Goal: Task Accomplishment & Management: Manage account settings

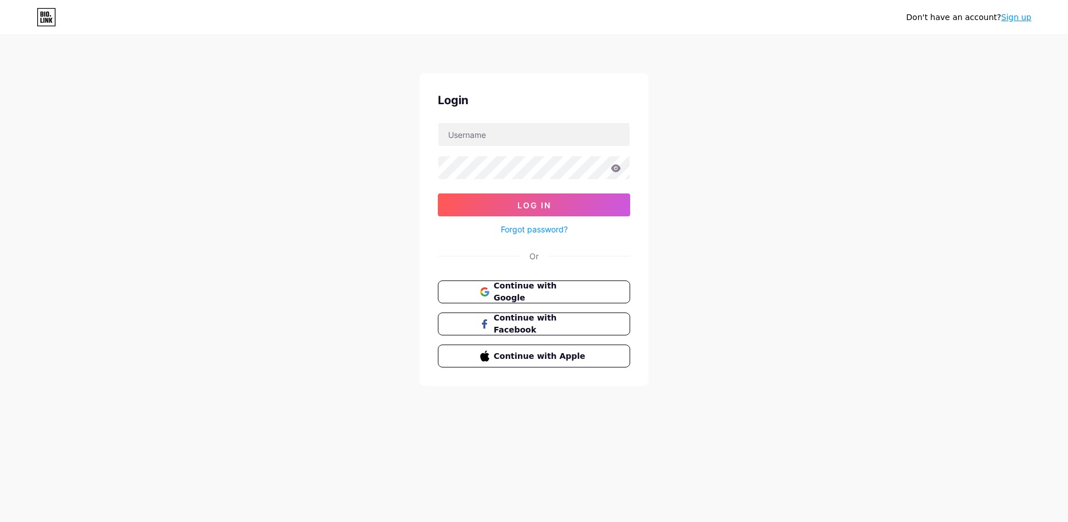
drag, startPoint x: 784, startPoint y: 110, endPoint x: 687, endPoint y: 150, distance: 105.0
click at [784, 110] on div "Don't have an account? Sign up Login Log In Forgot password? Or Continue with G…" at bounding box center [534, 211] width 1068 height 422
click at [516, 138] on input "text" at bounding box center [533, 134] width 191 height 23
drag, startPoint x: 491, startPoint y: 137, endPoint x: 497, endPoint y: 146, distance: 11.1
click at [491, 137] on input "text" at bounding box center [533, 134] width 191 height 23
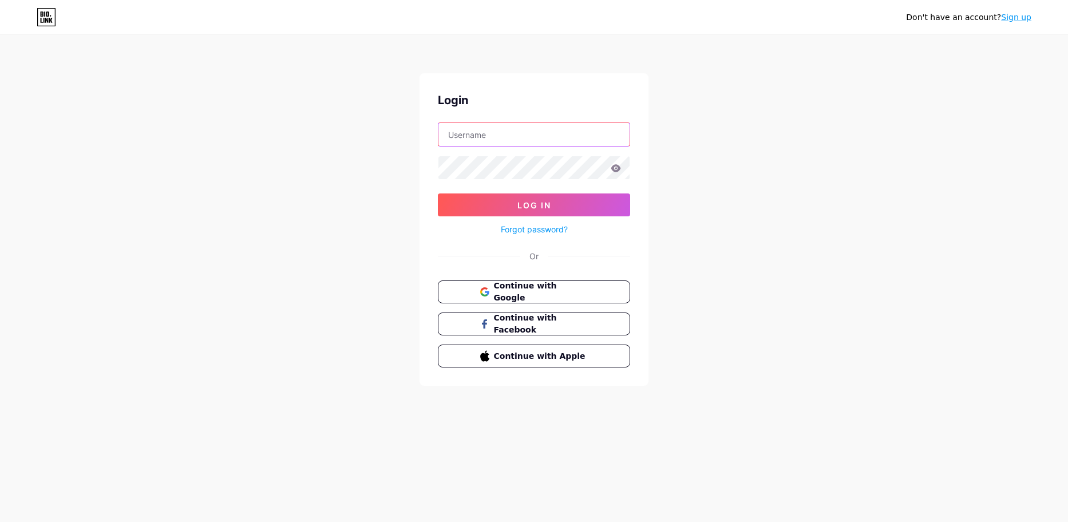
type input "[EMAIL_ADDRESS][DOMAIN_NAME]"
drag, startPoint x: 569, startPoint y: 130, endPoint x: 426, endPoint y: 141, distance: 144.0
click at [426, 141] on div "Login [EMAIL_ADDRESS][DOMAIN_NAME] Log In Forgot password? Or Continue with Goo…" at bounding box center [533, 229] width 229 height 312
click at [517, 140] on input "text" at bounding box center [533, 134] width 191 height 23
type input "[EMAIL_ADDRESS][DOMAIN_NAME]"
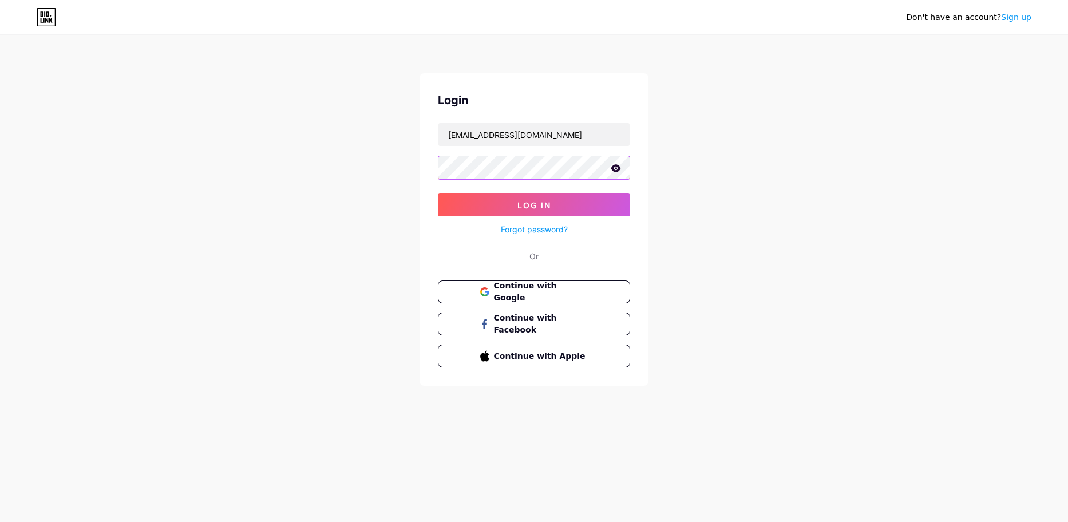
click at [438, 193] on button "Log In" at bounding box center [534, 204] width 192 height 23
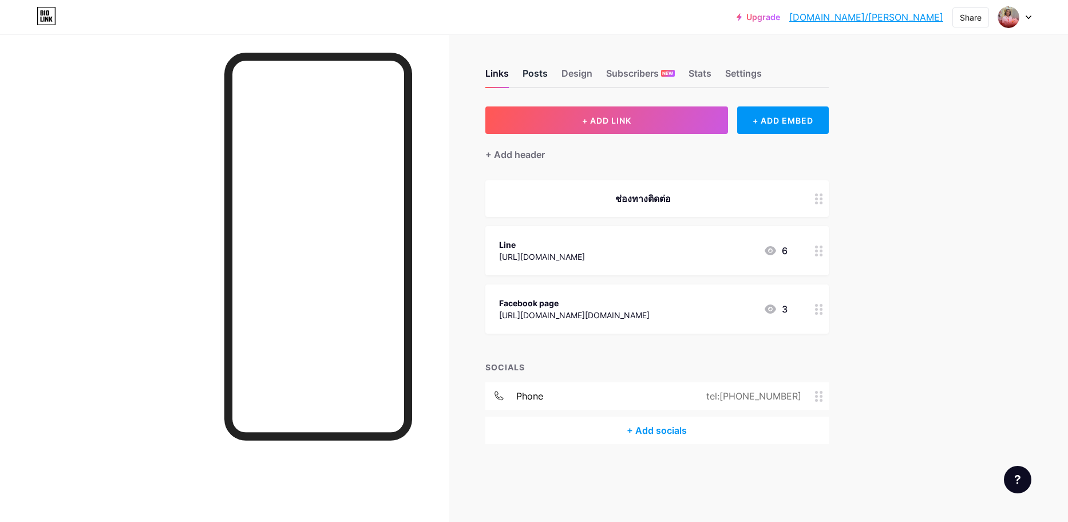
click at [546, 73] on div "Posts" at bounding box center [534, 76] width 25 height 21
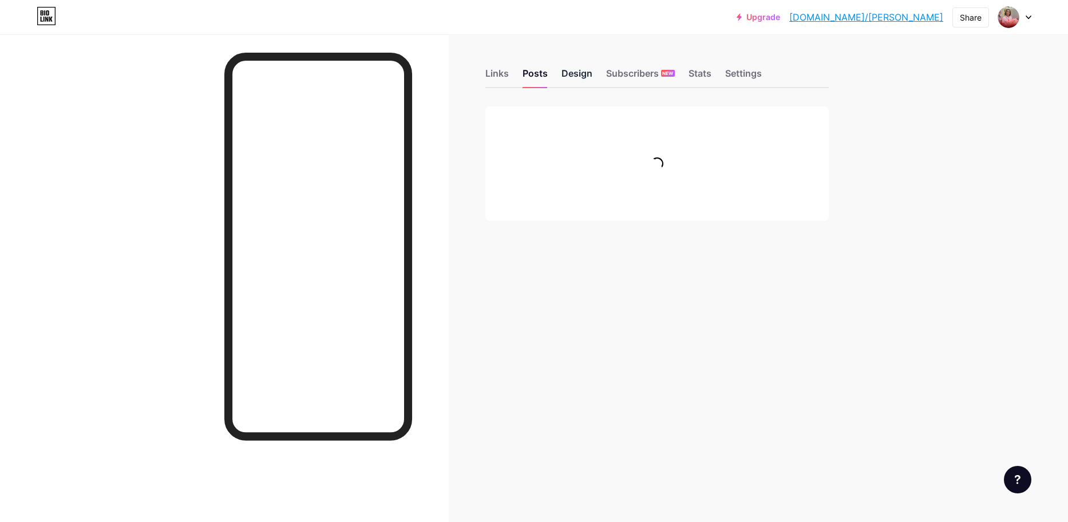
click at [573, 74] on div "Design" at bounding box center [576, 76] width 31 height 21
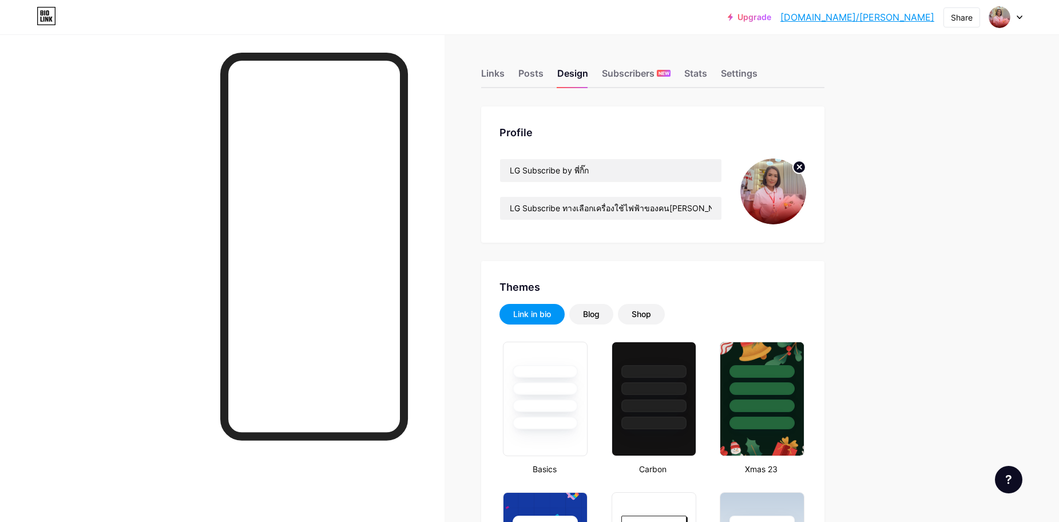
type input "#a81515"
type input "#fef1ec"
type input "#ffffff"
click at [513, 74] on div "Links Posts Design Subscribers NEW Stats Settings" at bounding box center [652, 68] width 343 height 40
click at [536, 77] on div "Posts" at bounding box center [530, 76] width 25 height 21
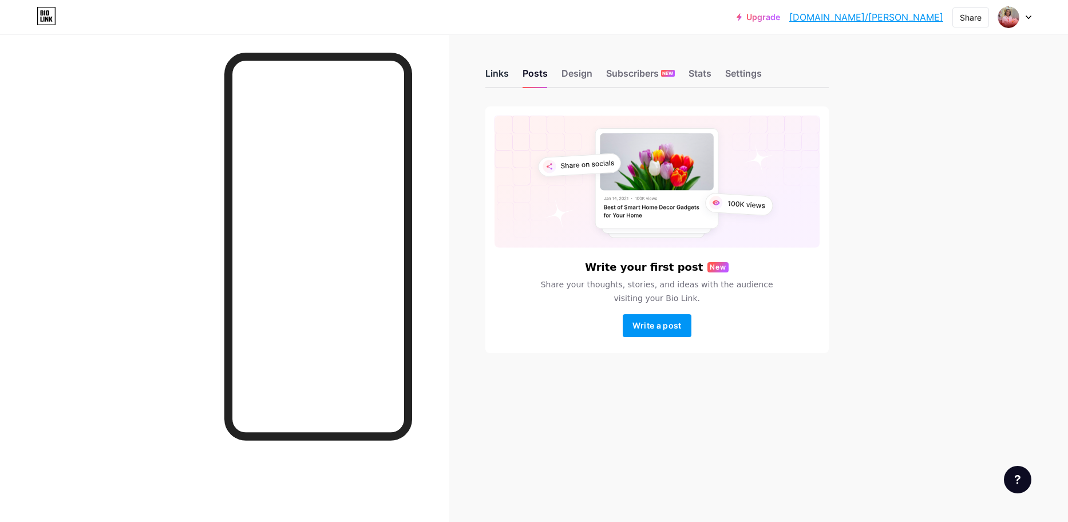
click at [494, 78] on div "Links" at bounding box center [496, 76] width 23 height 21
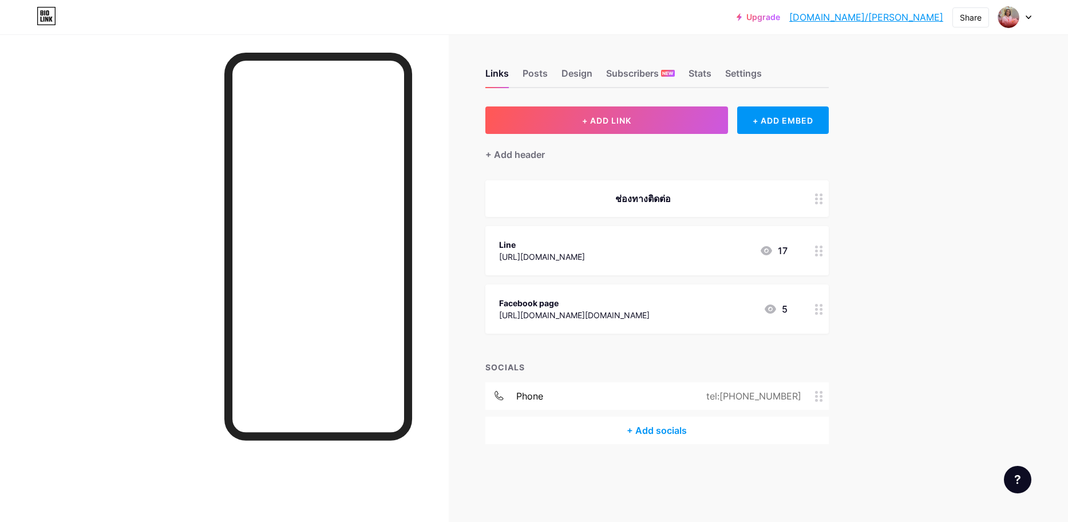
click at [628, 253] on div "Line [URL][DOMAIN_NAME] 17" at bounding box center [643, 250] width 288 height 26
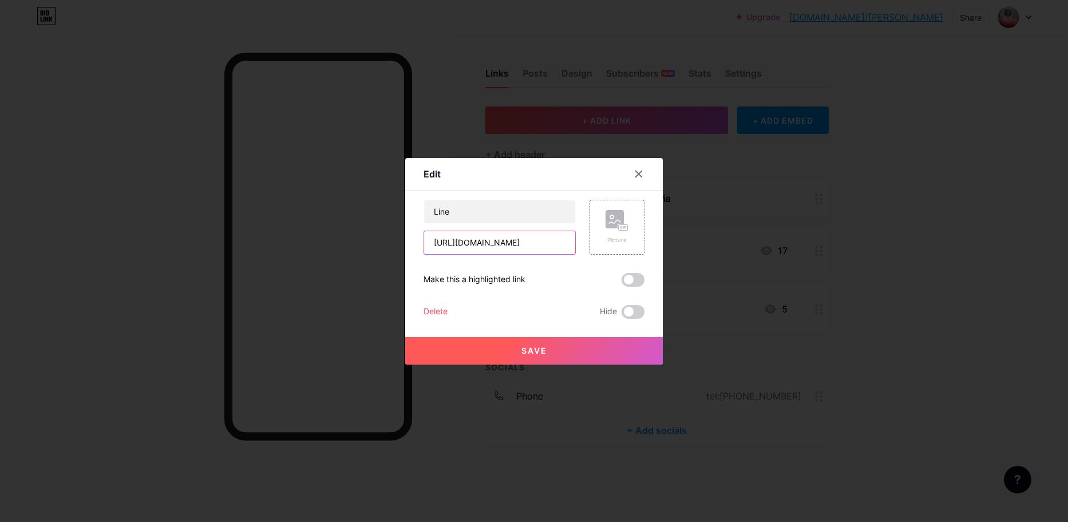
click at [545, 238] on input "[URL][DOMAIN_NAME]" at bounding box center [499, 242] width 151 height 23
paste input "R/ti/p/@843trjun?ts=02021636&oat_content=url"
type input "[URL][DOMAIN_NAME]"
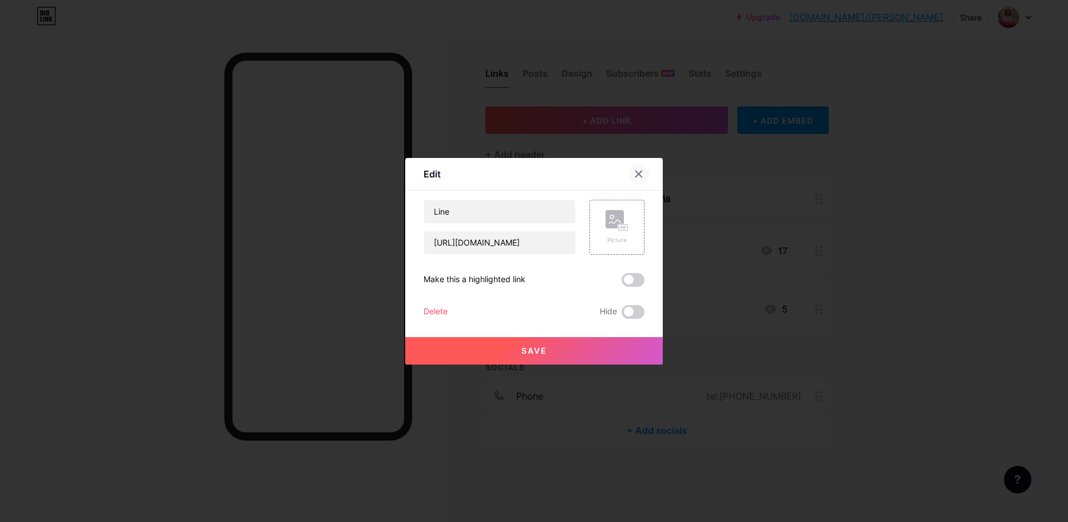
click at [636, 173] on icon at bounding box center [639, 174] width 6 height 6
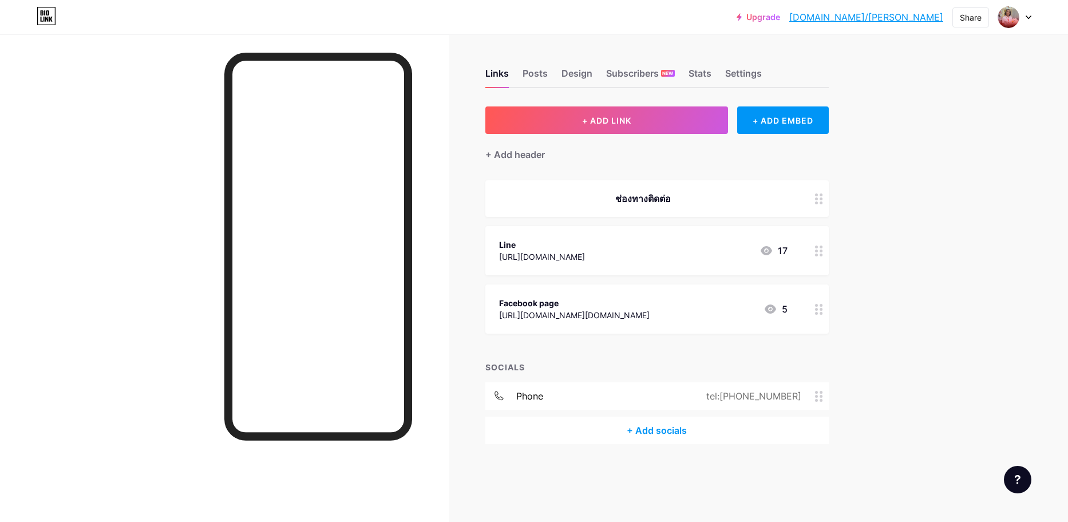
click at [585, 260] on div "[URL][DOMAIN_NAME]" at bounding box center [542, 257] width 86 height 12
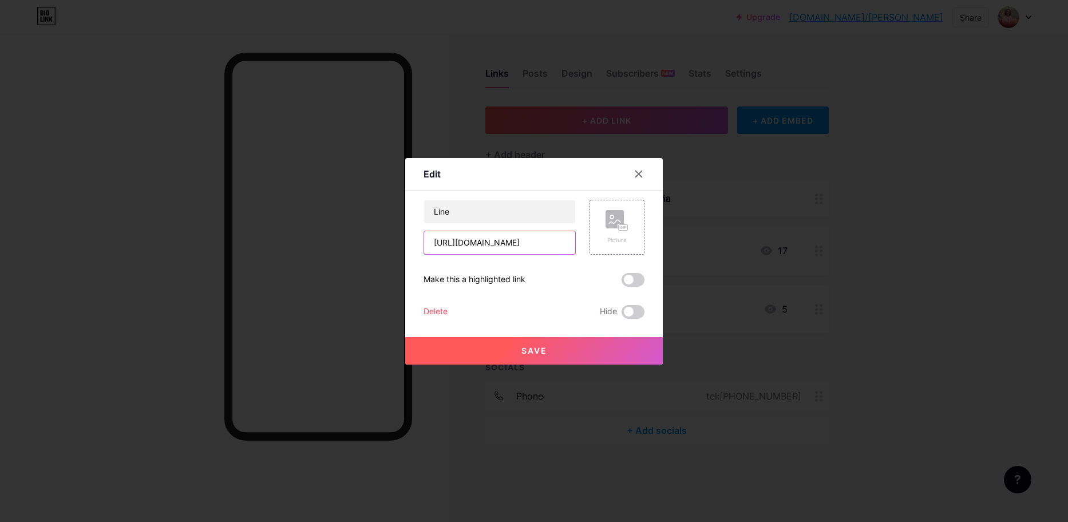
click at [560, 249] on input "[URL][DOMAIN_NAME]" at bounding box center [499, 242] width 151 height 23
paste input ".ee/6UxkNF3i"
type input "[URL][DOMAIN_NAME]"
click at [622, 215] on icon at bounding box center [616, 220] width 23 height 21
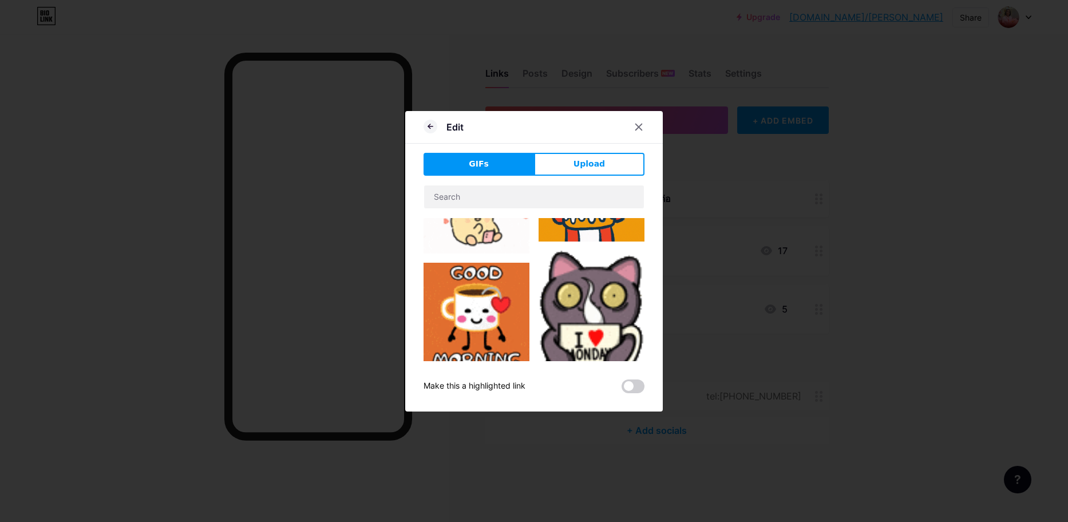
scroll to position [57, 0]
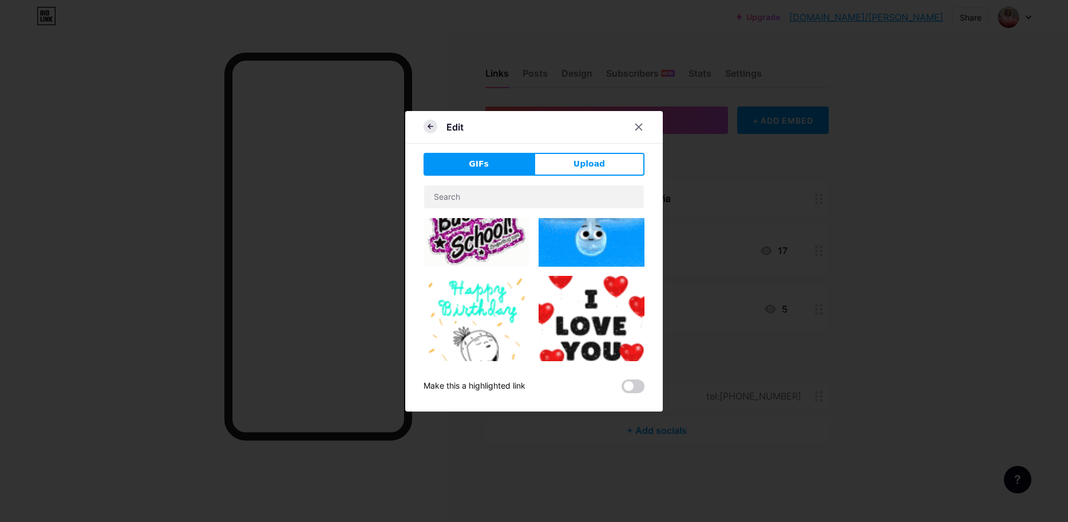
click at [423, 126] on icon at bounding box center [430, 127] width 14 height 14
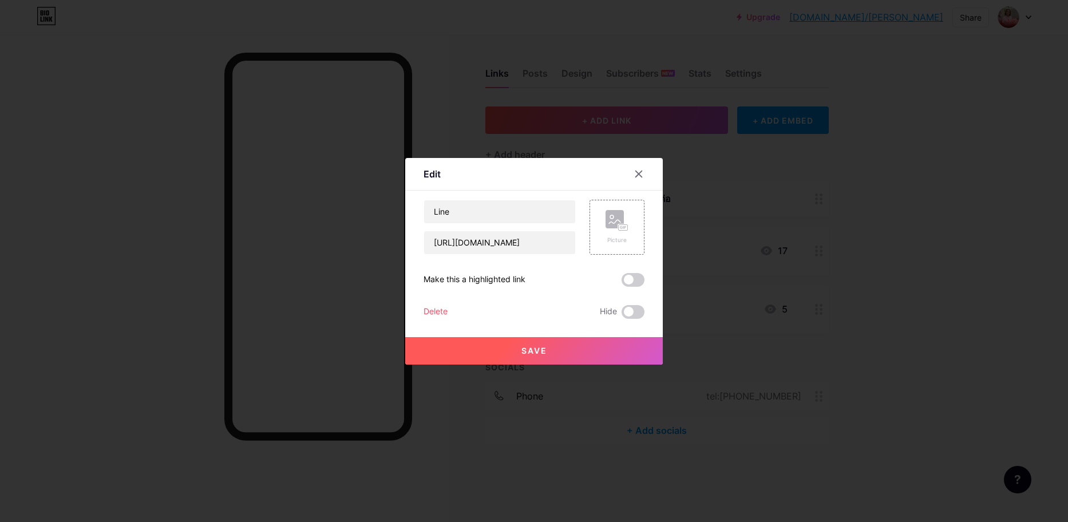
click at [521, 352] on span "Save" at bounding box center [534, 351] width 26 height 10
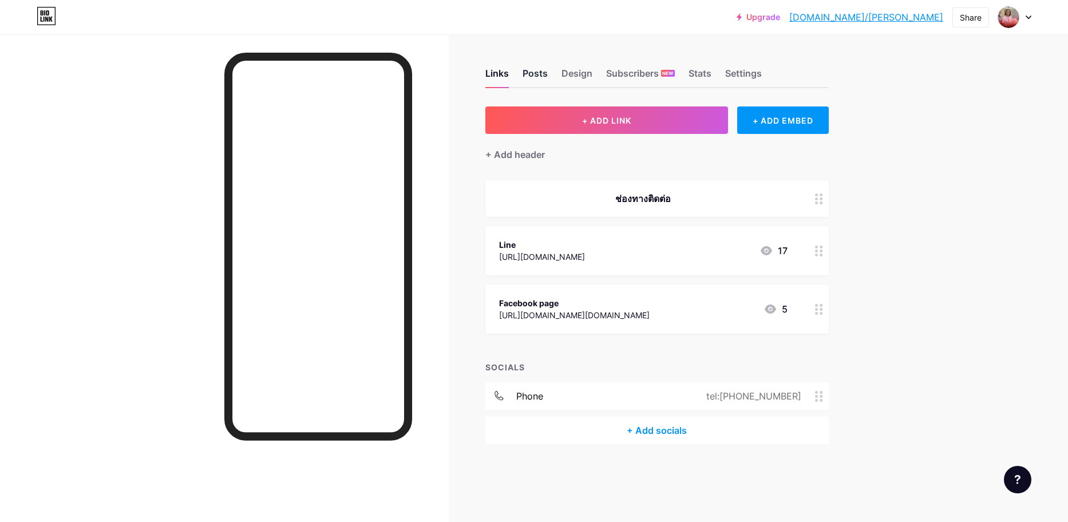
click at [545, 68] on div "Posts" at bounding box center [534, 76] width 25 height 21
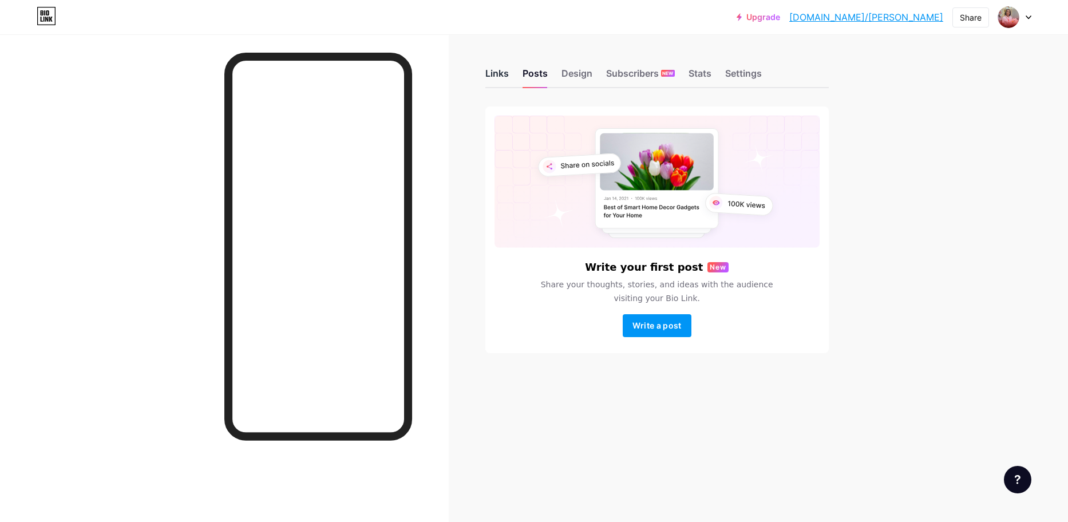
click at [506, 72] on div "Links" at bounding box center [496, 76] width 23 height 21
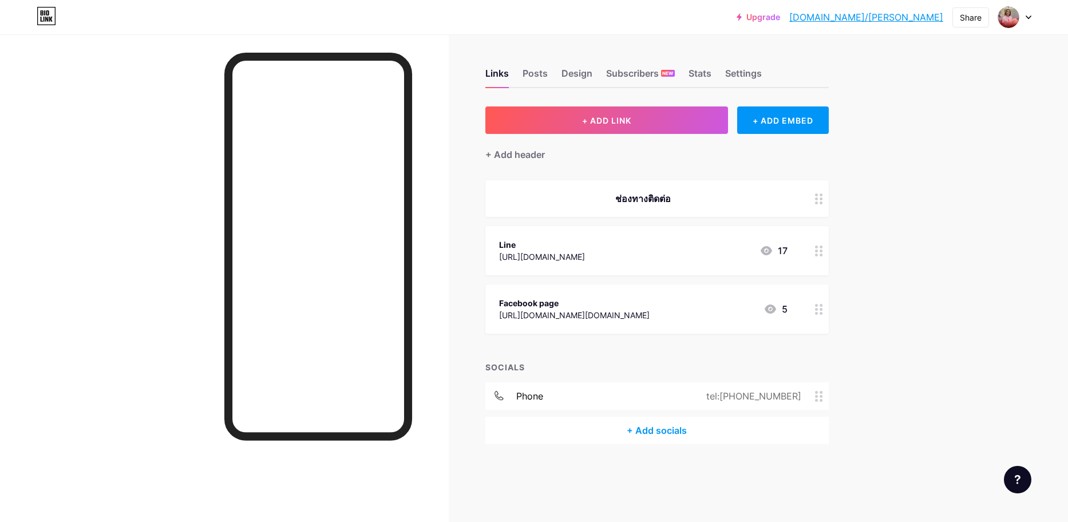
click at [550, 252] on div "[URL][DOMAIN_NAME]" at bounding box center [542, 257] width 86 height 12
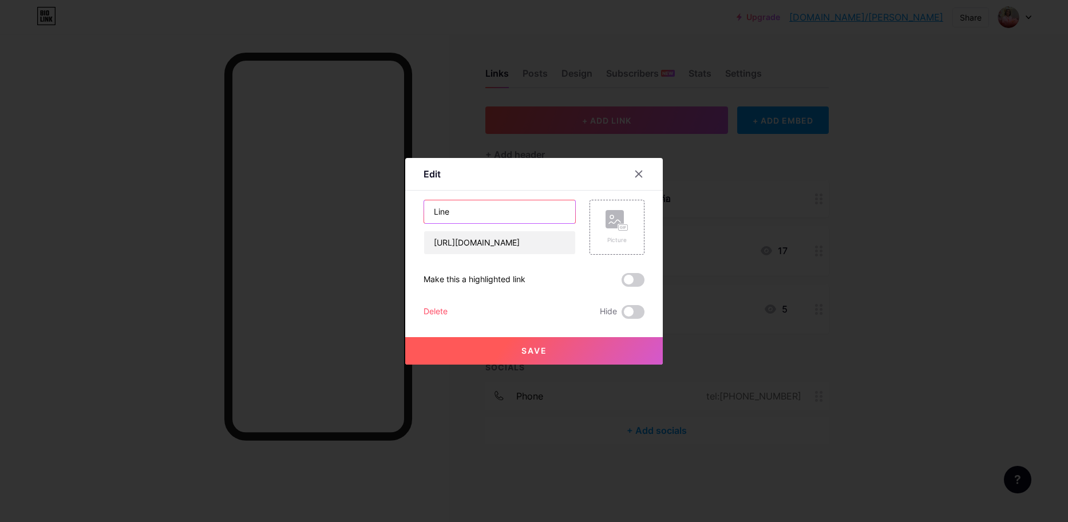
click at [467, 206] on input "Line" at bounding box center [499, 211] width 151 height 23
drag, startPoint x: 444, startPoint y: 208, endPoint x: 389, endPoint y: 209, distance: 55.0
click at [389, 209] on div "Edit Content YouTube Play YouTube video without leaving your page. ADD Vimeo Pl…" at bounding box center [534, 261] width 1068 height 522
click at [636, 173] on icon at bounding box center [639, 174] width 6 height 6
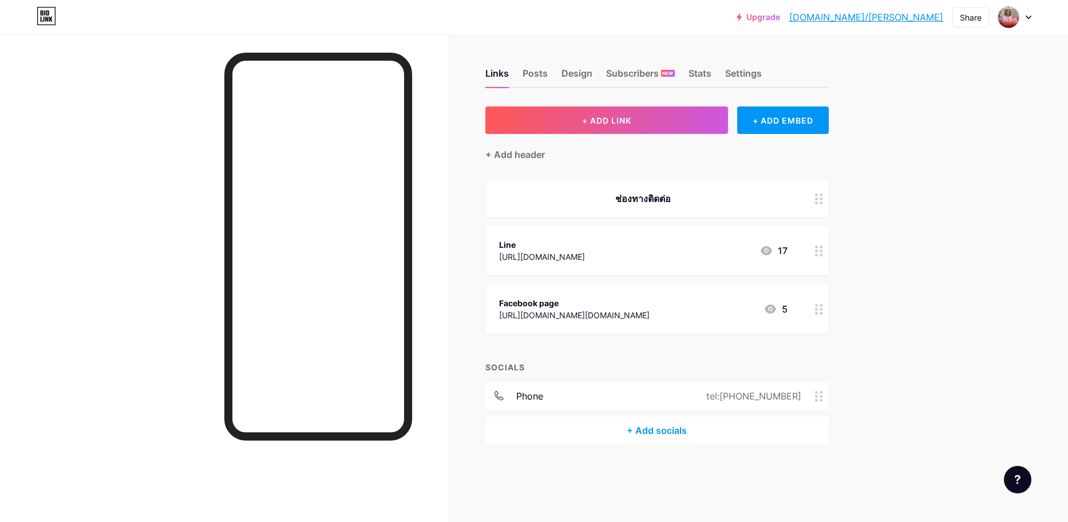
click at [568, 251] on div "[URL][DOMAIN_NAME]" at bounding box center [542, 257] width 86 height 12
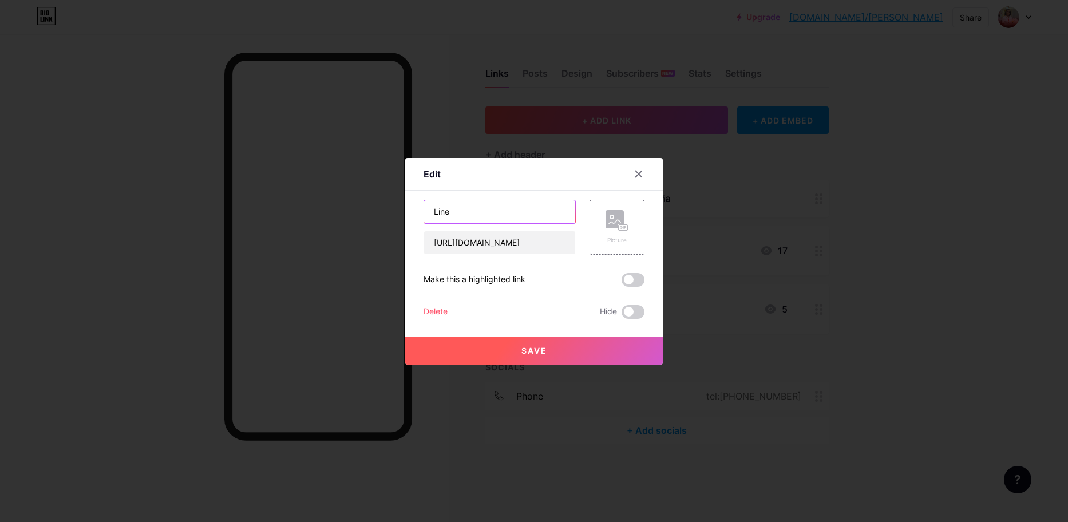
click at [482, 215] on input "Line" at bounding box center [499, 211] width 151 height 23
drag, startPoint x: 473, startPoint y: 208, endPoint x: 361, endPoint y: 203, distance: 111.7
click at [361, 203] on div "Edit Content YouTube Play YouTube video without leaving your page. ADD Vimeo Pl…" at bounding box center [534, 261] width 1068 height 522
click at [639, 182] on div at bounding box center [638, 174] width 21 height 21
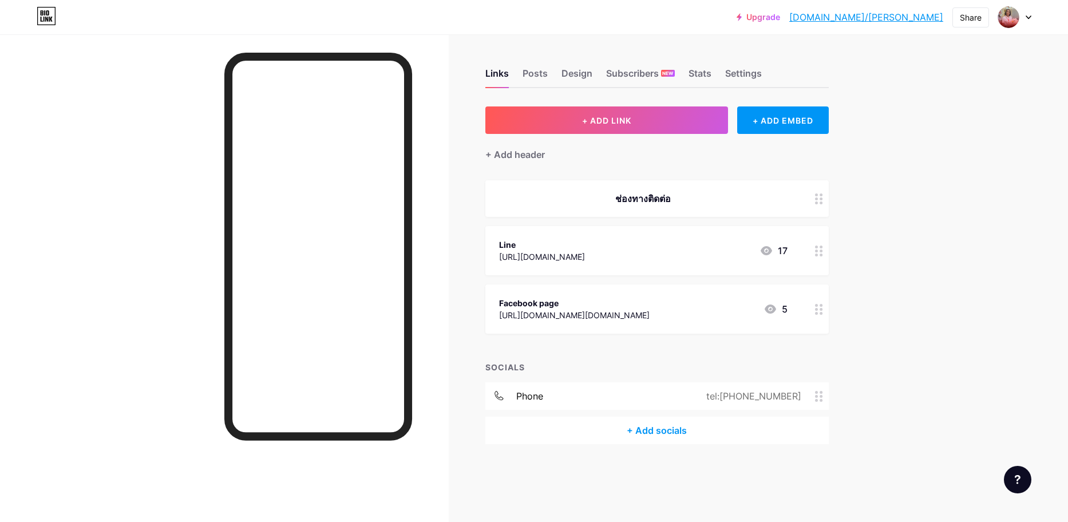
click at [542, 248] on div "Line" at bounding box center [542, 245] width 86 height 12
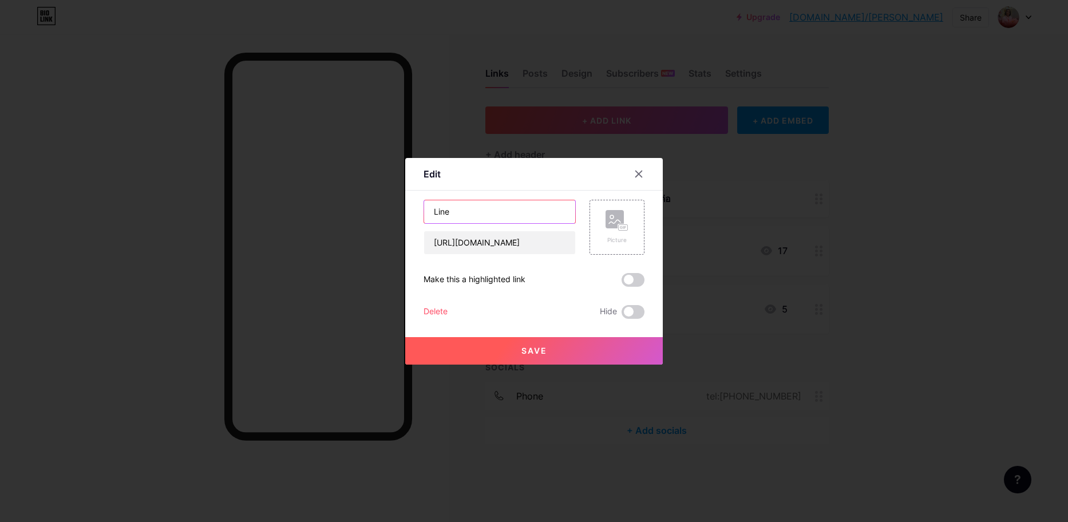
drag, startPoint x: 475, startPoint y: 218, endPoint x: 415, endPoint y: 216, distance: 60.1
click at [445, 219] on input "Line" at bounding box center [499, 211] width 151 height 23
drag, startPoint x: 465, startPoint y: 212, endPoint x: 399, endPoint y: 213, distance: 66.4
click at [400, 213] on div "Edit Content YouTube Play YouTube video without leaving your page. ADD Vimeo Pl…" at bounding box center [534, 261] width 1068 height 522
click at [476, 212] on input "Line" at bounding box center [499, 211] width 151 height 23
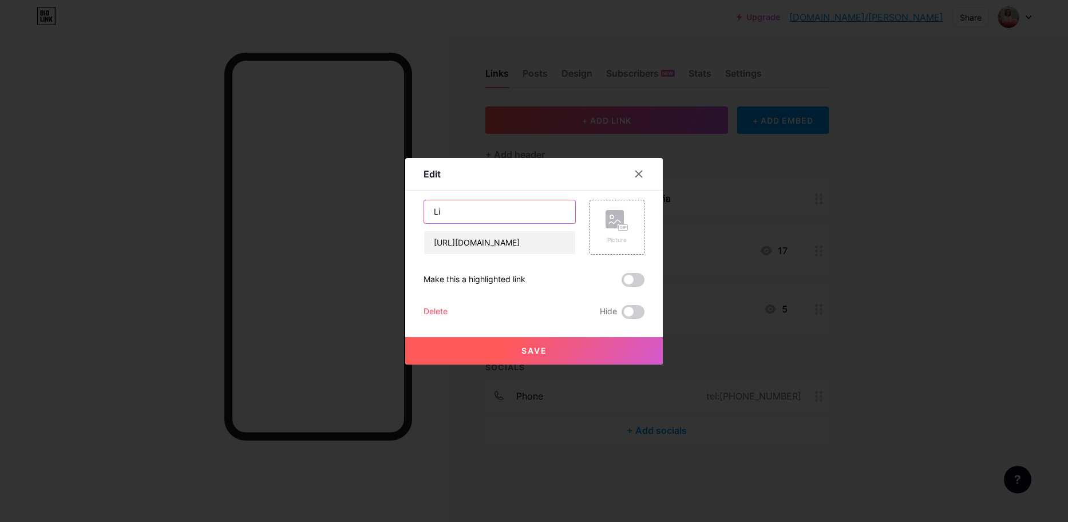
type input "L"
type input "@lgsubscrubers"
click at [629, 220] on div "Picture" at bounding box center [616, 227] width 55 height 55
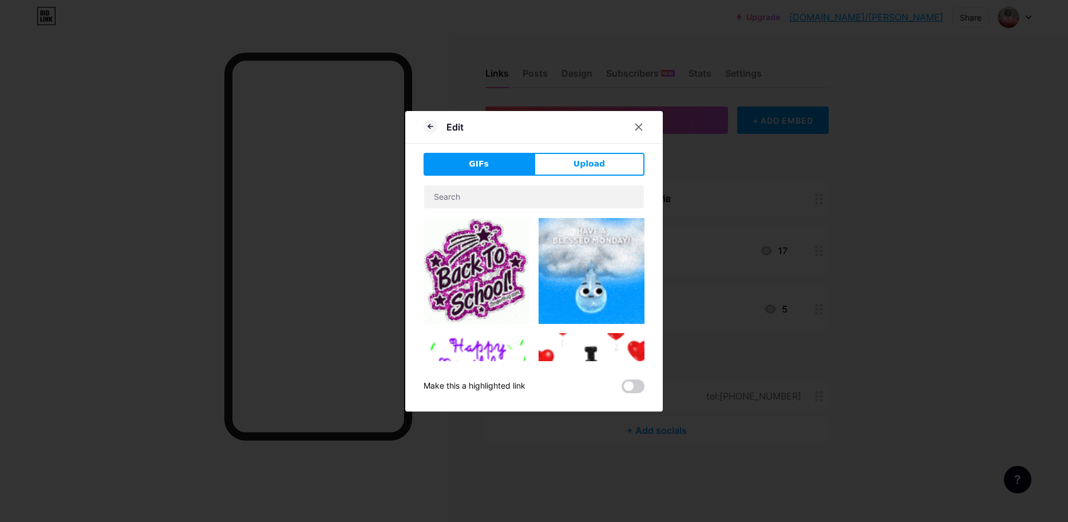
click at [572, 176] on div "GIFs Upload Content YouTube Play YouTube video without leaving your page. ADD V…" at bounding box center [533, 273] width 221 height 240
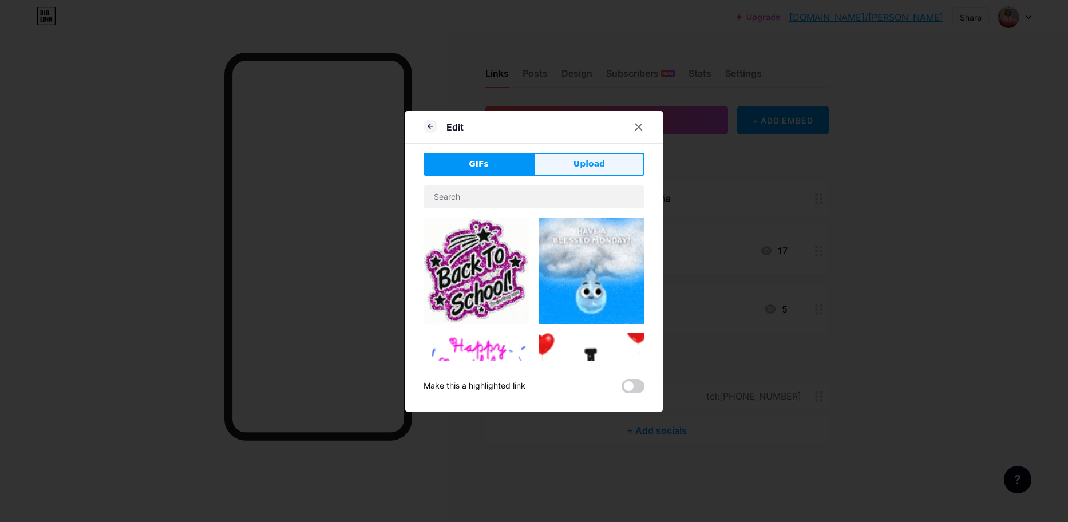
click at [578, 169] on span "Upload" at bounding box center [588, 164] width 31 height 12
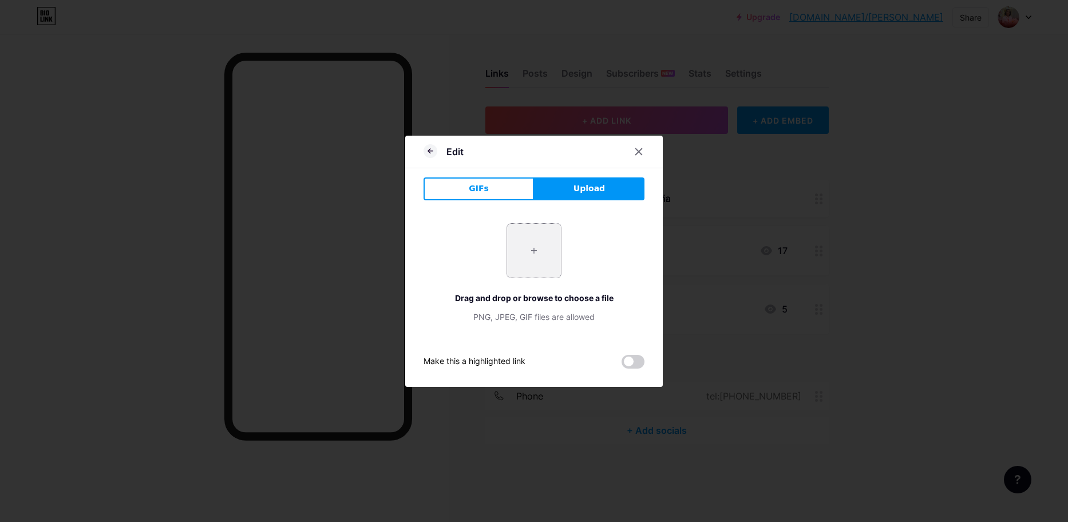
click at [532, 245] on input "file" at bounding box center [534, 251] width 54 height 54
type input "C:\fakepath\LINE_logo.svg.webp"
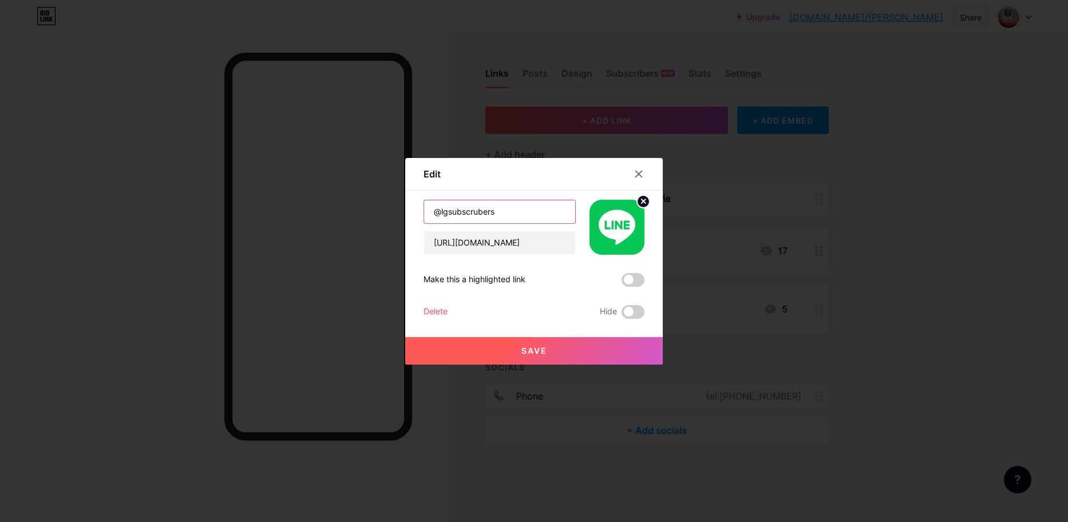
drag, startPoint x: 503, startPoint y: 211, endPoint x: 381, endPoint y: 207, distance: 122.5
click at [381, 207] on div "Edit Content YouTube Play YouTube video without leaving your page. ADD Vimeo Pl…" at bounding box center [534, 261] width 1068 height 522
click at [518, 214] on input "@lgsubscrubers" at bounding box center [499, 211] width 151 height 23
paste input "i"
type input "@lgsubscribers"
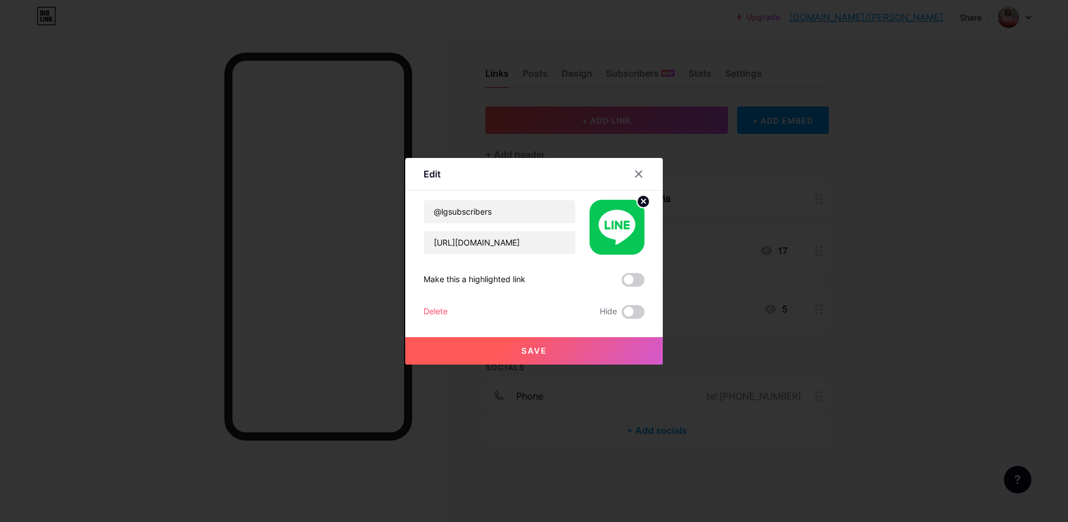
click at [569, 351] on button "Save" at bounding box center [533, 350] width 257 height 27
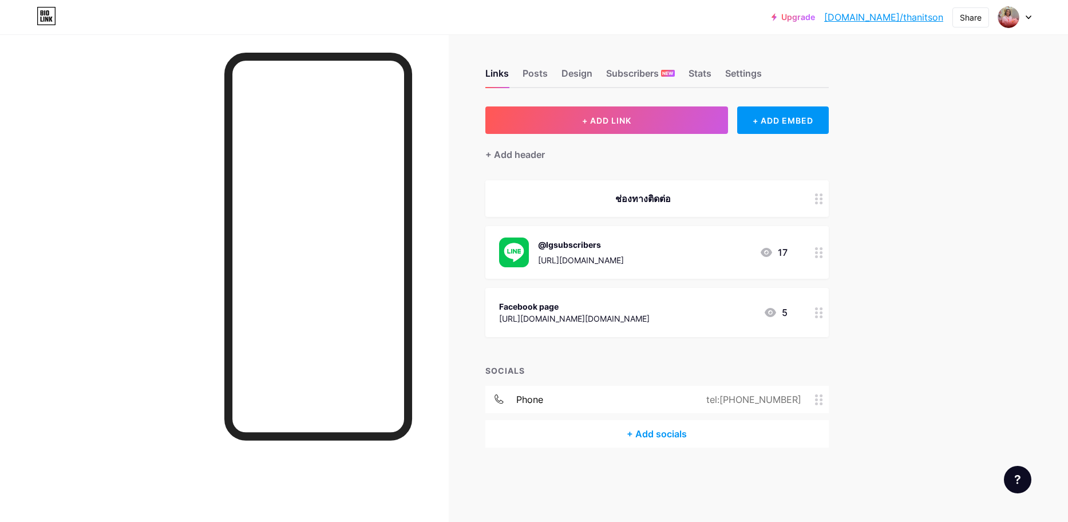
click at [718, 72] on div "Links Posts Design Subscribers NEW Stats Settings" at bounding box center [656, 68] width 343 height 40
click at [703, 77] on div "Stats" at bounding box center [699, 76] width 23 height 21
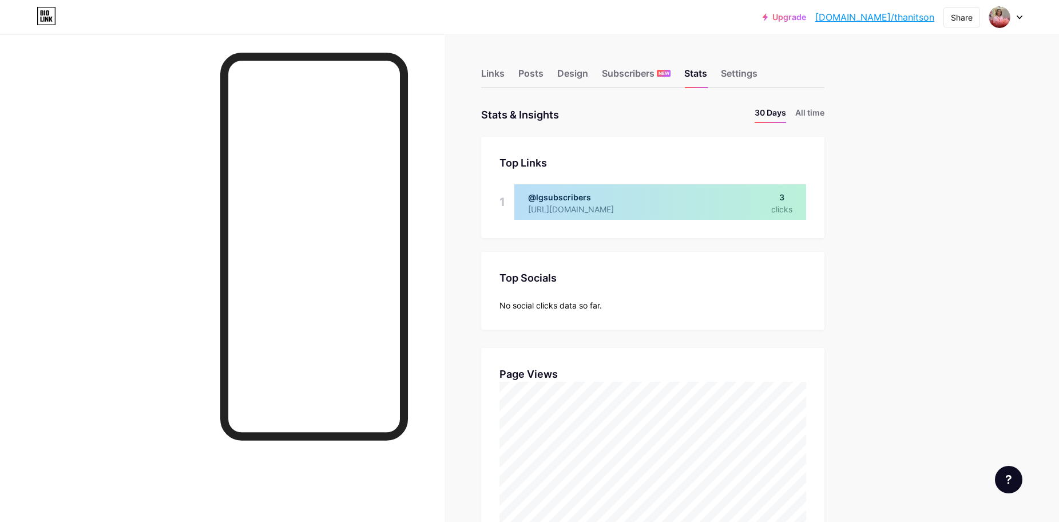
scroll to position [522, 1059]
click at [824, 112] on li "All time" at bounding box center [809, 114] width 29 height 17
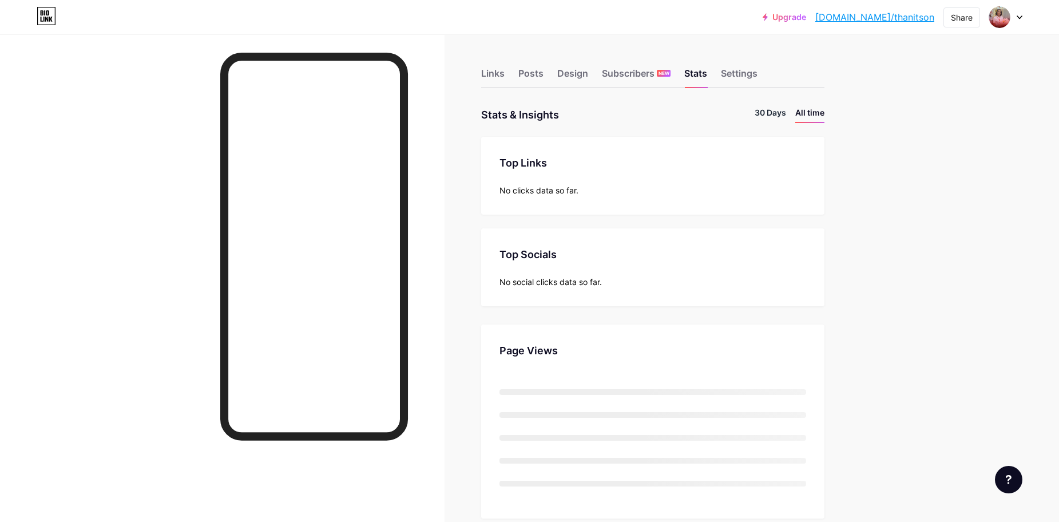
click at [775, 116] on li "30 Days" at bounding box center [770, 114] width 31 height 17
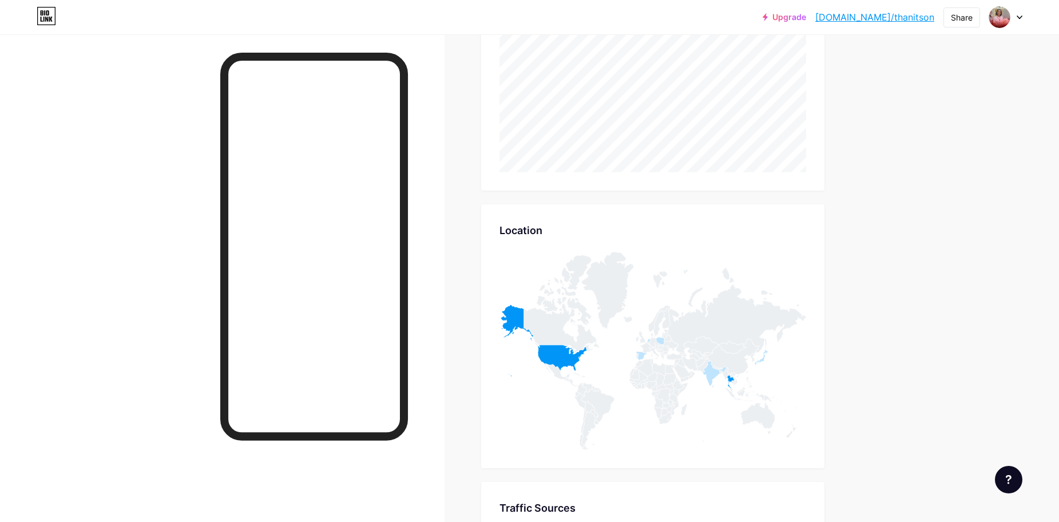
scroll to position [229, 0]
